Goal: Task Accomplishment & Management: Manage account settings

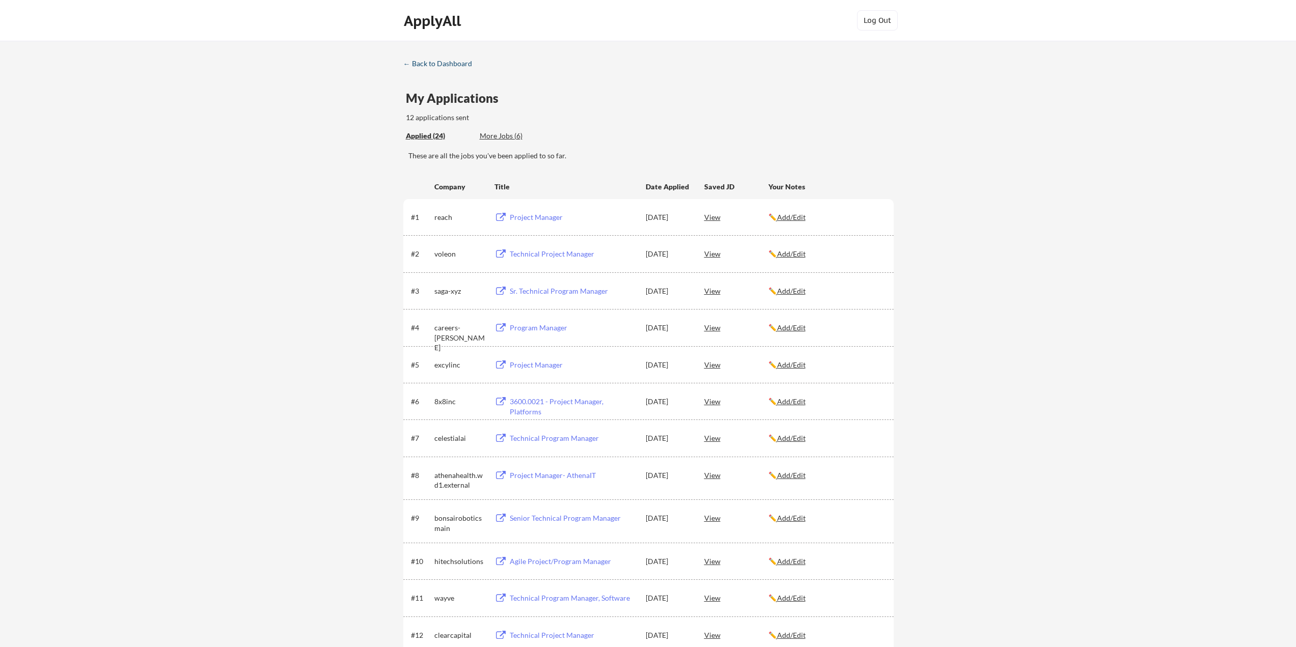
click at [417, 62] on div "← Back to Dashboard" at bounding box center [441, 63] width 76 height 7
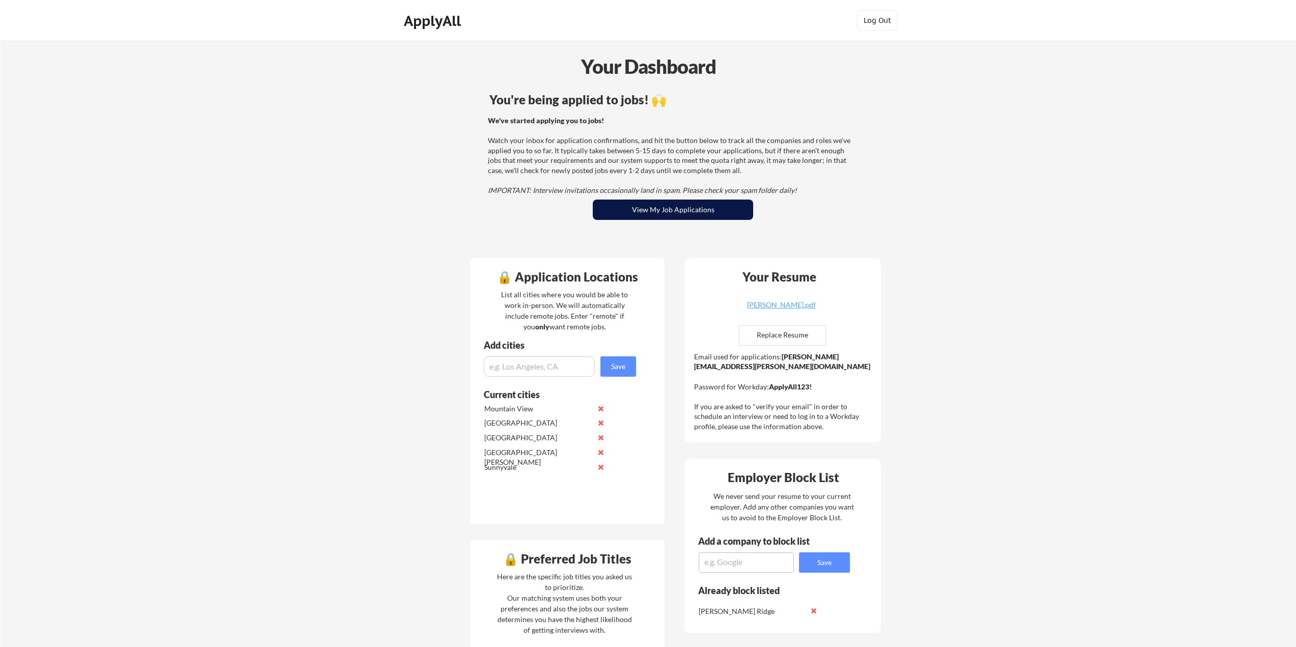
click at [666, 210] on button "View My Job Applications" at bounding box center [673, 210] width 160 height 20
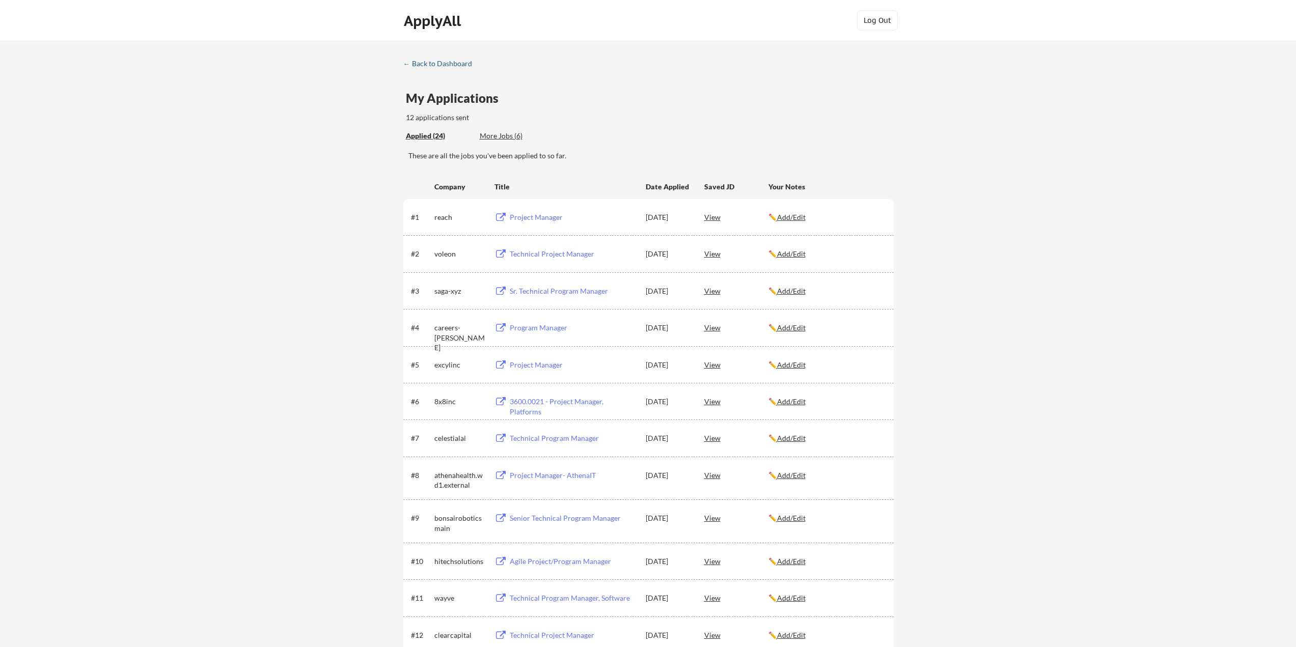
click at [410, 61] on div "← Back to Dashboard" at bounding box center [441, 63] width 76 height 7
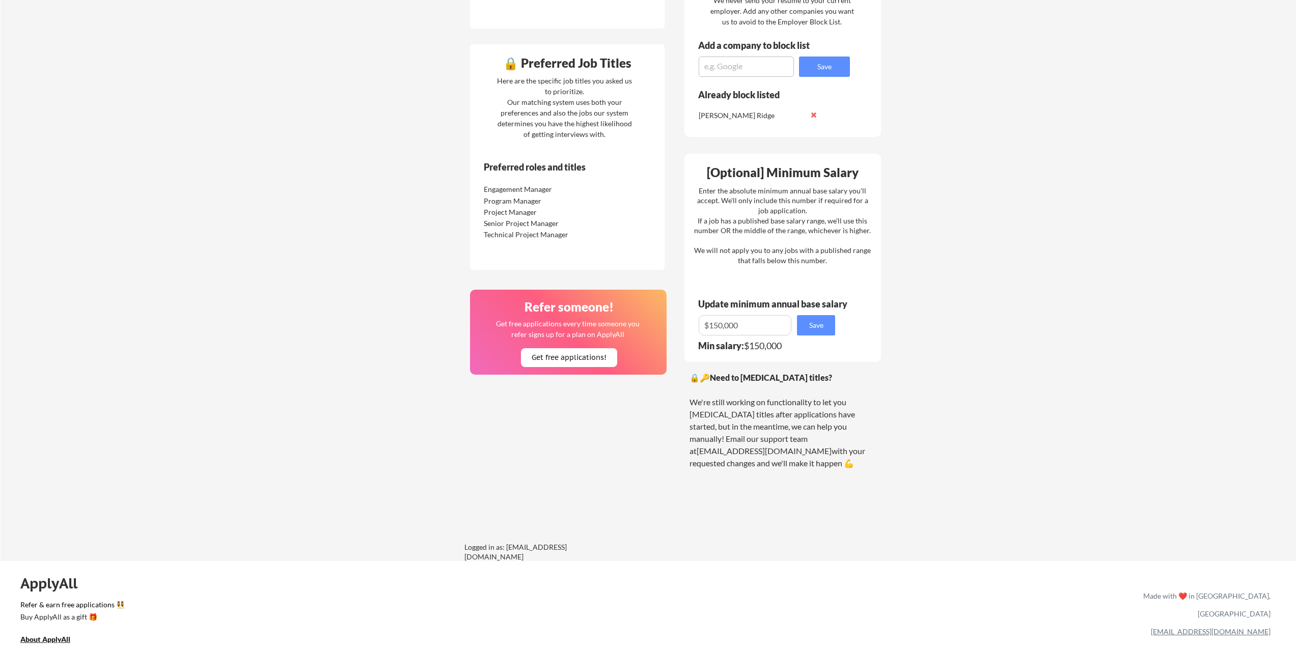
scroll to position [509, 0]
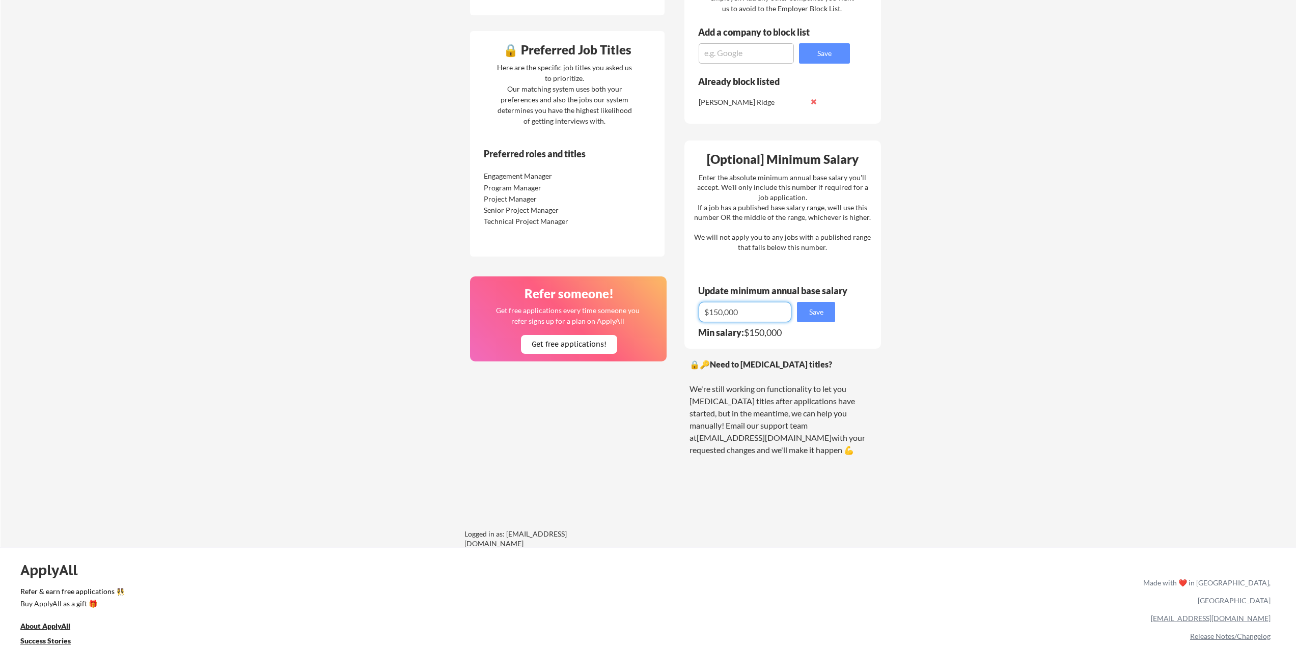
click at [742, 315] on input "input" at bounding box center [744, 312] width 93 height 20
click at [749, 315] on input "input" at bounding box center [744, 312] width 93 height 20
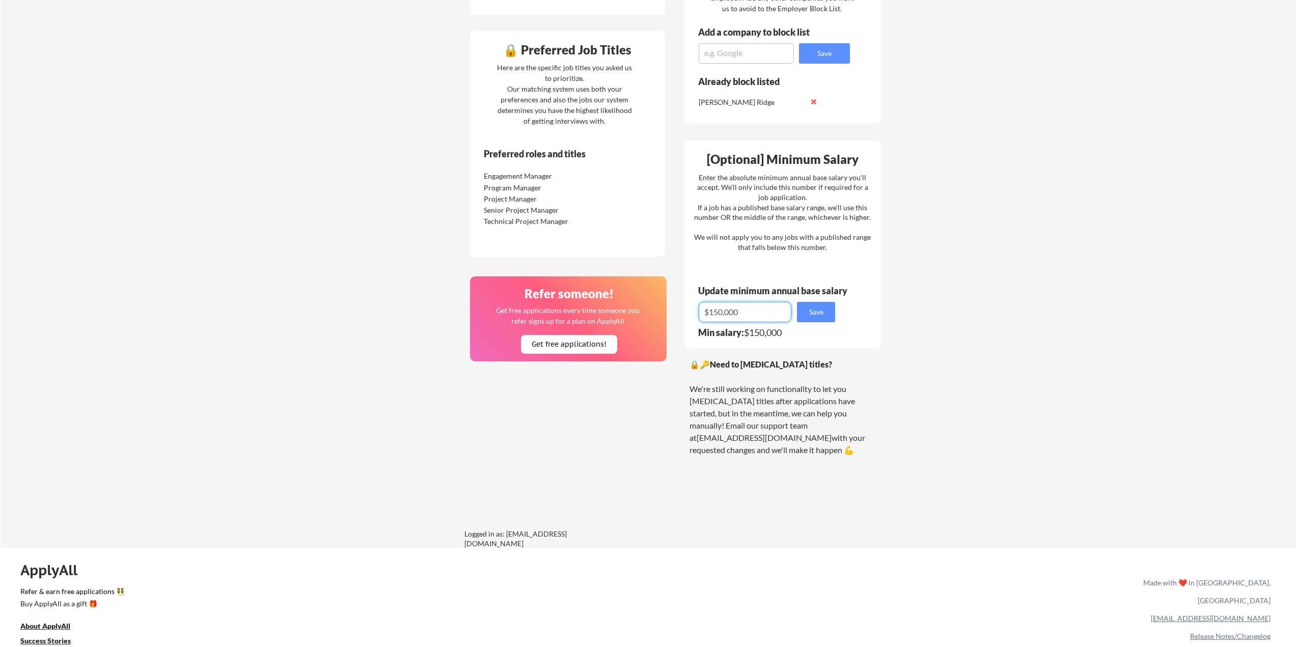
click at [748, 316] on input "input" at bounding box center [744, 312] width 93 height 20
type input "$140,000"
click at [822, 312] on button "Save" at bounding box center [816, 312] width 38 height 20
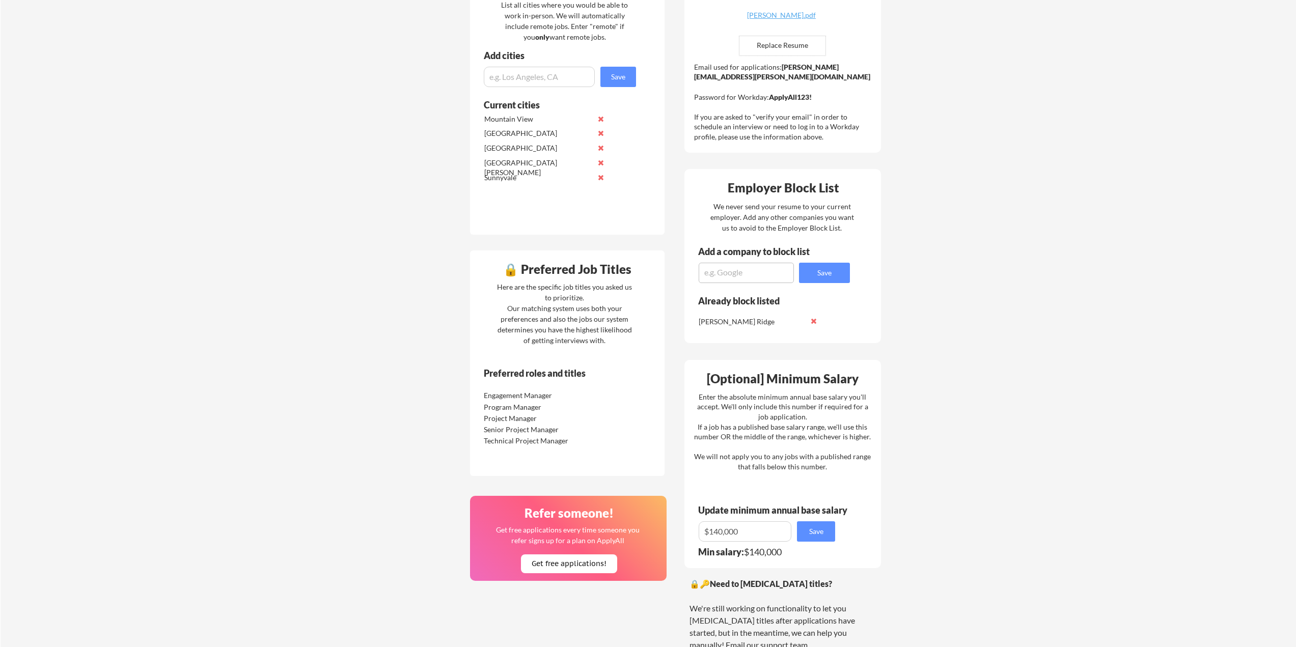
scroll to position [153, 0]
